Goal: Information Seeking & Learning: Understand process/instructions

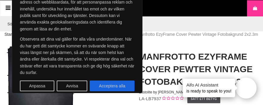
scroll to position [41, 0]
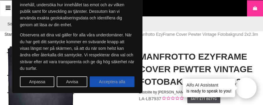
click at [120, 83] on button "Acceptera alla" at bounding box center [112, 81] width 45 height 11
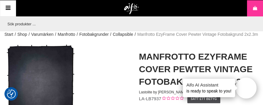
checkbox input "true"
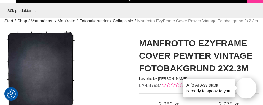
scroll to position [13, 0]
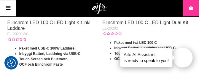
scroll to position [279, 0]
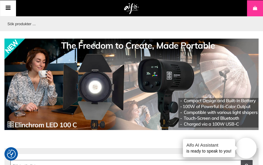
scroll to position [0, 0]
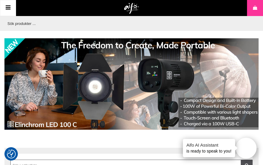
click at [10, 10] on icon at bounding box center [7, 8] width 7 height 9
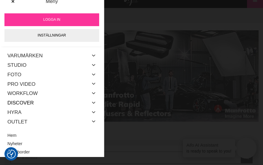
click at [23, 102] on link "Discover" at bounding box center [20, 103] width 26 height 10
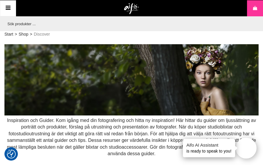
click at [256, 12] on link "Varukorg" at bounding box center [255, 8] width 16 height 16
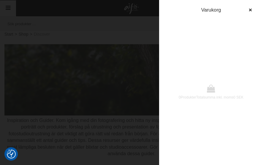
click at [219, 10] on span "Varukorg" at bounding box center [211, 10] width 20 height 6
click at [238, 11] on div "0 Produkter Totalsumma inkl. moms 0 SEK Varukorg" at bounding box center [211, 82] width 104 height 165
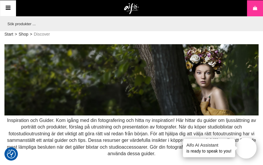
click at [10, 7] on icon at bounding box center [7, 8] width 7 height 9
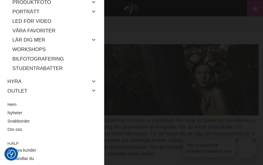
scroll to position [137, 0]
click at [29, 39] on link "Lär dig mer" at bounding box center [28, 40] width 33 height 10
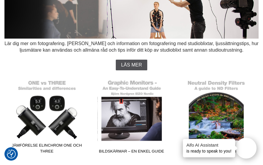
scroll to position [76, 0]
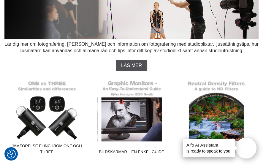
click at [133, 66] on span "Läs mer" at bounding box center [131, 65] width 21 height 5
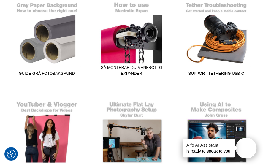
scroll to position [570, 0]
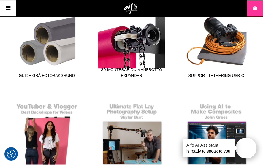
click at [134, 73] on span "Så monterar du Manfrotto expander" at bounding box center [131, 74] width 77 height 14
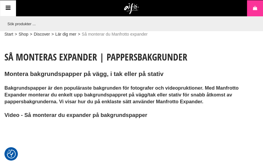
checkbox input "true"
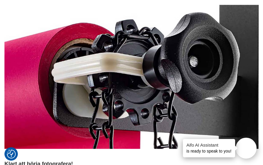
scroll to position [823, 0]
